Goal: Task Accomplishment & Management: Use online tool/utility

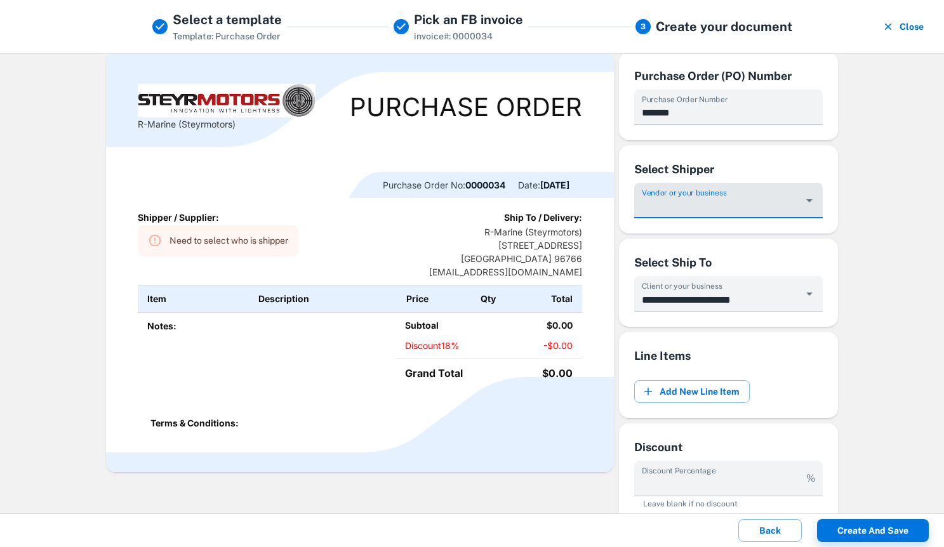
scroll to position [41, 0]
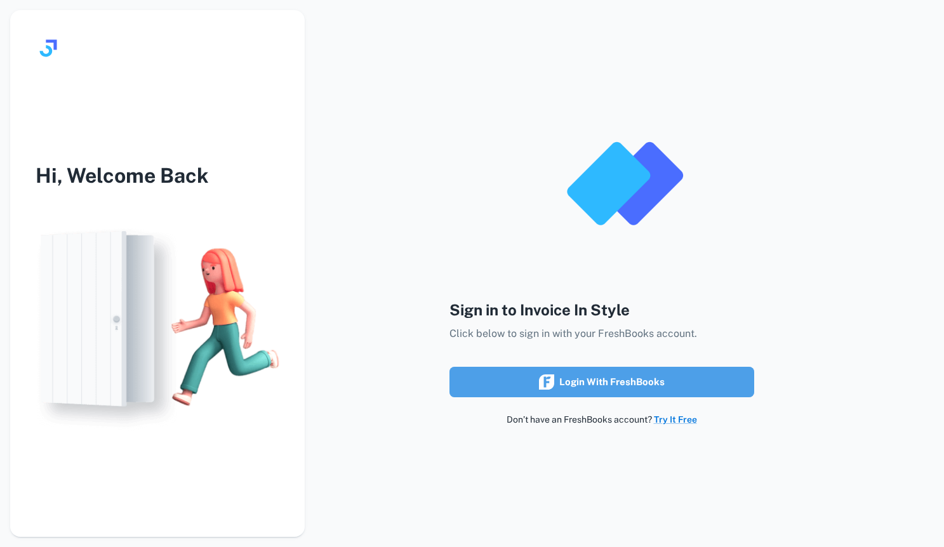
click at [595, 378] on div "Login with FreshBooks" at bounding box center [602, 382] width 126 height 17
